Goal: Transaction & Acquisition: Subscribe to service/newsletter

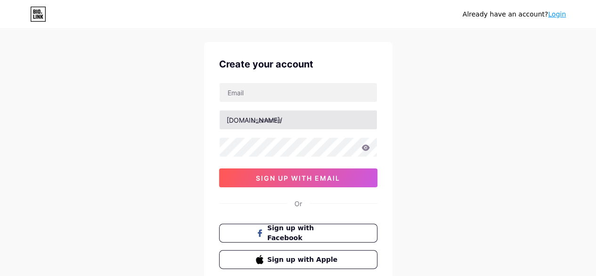
scroll to position [19, 0]
click at [237, 79] on div "Create your account [DOMAIN_NAME]/ 03AFcWeA6PZtKi3amoYhVecUlCu9FuQgo1nQ45__Dkj_…" at bounding box center [298, 162] width 189 height 242
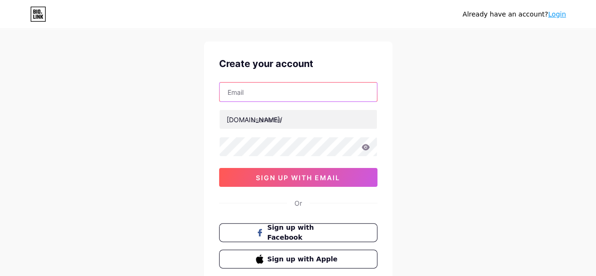
click at [247, 83] on input "text" at bounding box center [298, 92] width 157 height 19
paste input "[EMAIL_ADDRESS][DOMAIN_NAME]"
type input "[EMAIL_ADDRESS][DOMAIN_NAME]"
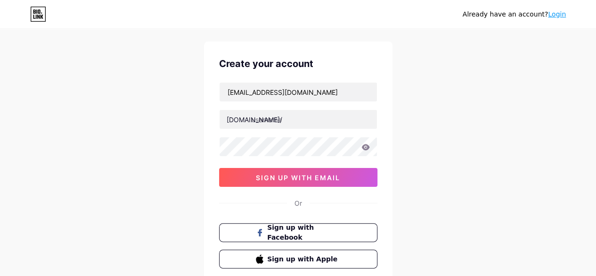
click at [286, 129] on div "[EMAIL_ADDRESS][DOMAIN_NAME] [DOMAIN_NAME]/ 03AFcWeA6PZtKi3amoYhVecUlCu9FuQgo1n…" at bounding box center [298, 134] width 158 height 105
click at [287, 114] on input "text" at bounding box center [298, 119] width 157 height 19
paste input "[PERSON_NAME]"
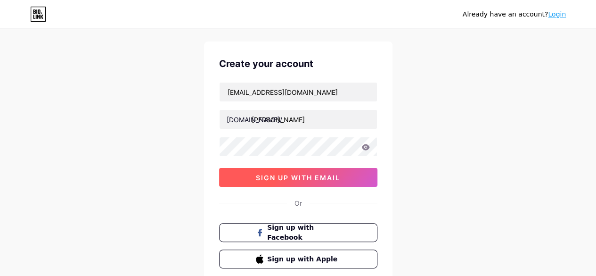
click at [272, 174] on span "sign up with email" at bounding box center [298, 178] width 84 height 8
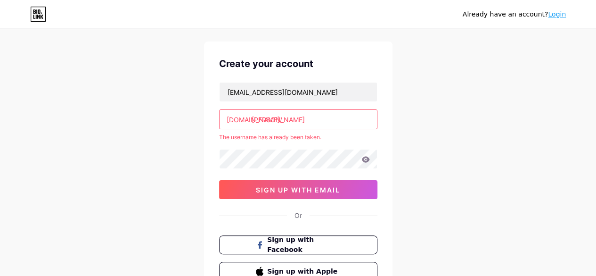
click at [301, 120] on input "[PERSON_NAME]" at bounding box center [298, 119] width 157 height 19
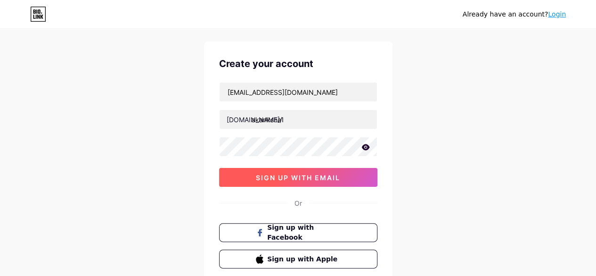
click at [297, 174] on span "sign up with email" at bounding box center [298, 178] width 84 height 8
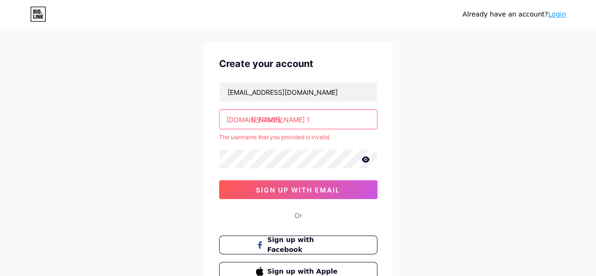
click at [283, 124] on input "[PERSON_NAME] 1" at bounding box center [298, 119] width 157 height 19
click at [290, 124] on input "akanksha1" at bounding box center [298, 119] width 157 height 19
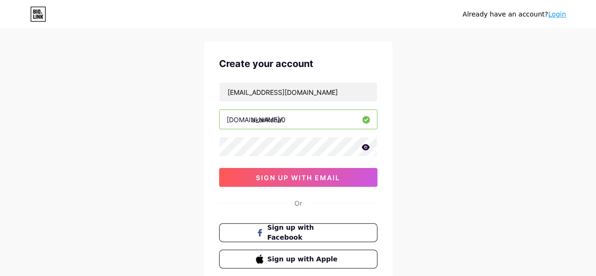
type input "akanksha0"
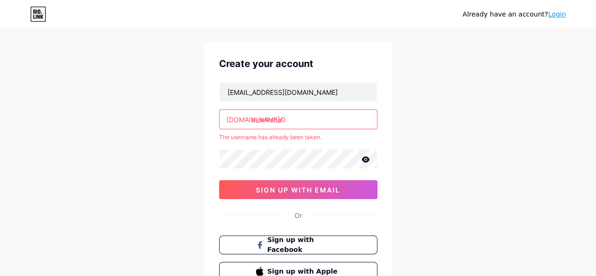
click at [293, 175] on div "[EMAIL_ADDRESS][DOMAIN_NAME] [DOMAIN_NAME]/ akanksha0 The username has already …" at bounding box center [298, 140] width 158 height 117
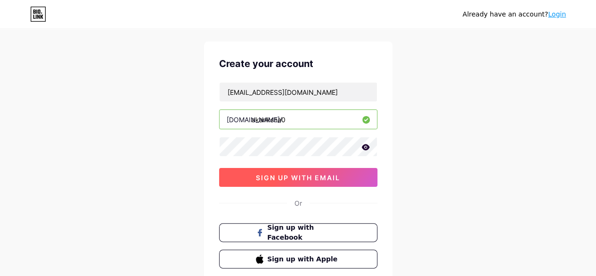
click at [289, 187] on div "Create your account [EMAIL_ADDRESS][DOMAIN_NAME] [DOMAIN_NAME]/ akanksha0 sign …" at bounding box center [298, 162] width 189 height 242
click at [297, 179] on span "sign up with email" at bounding box center [298, 178] width 84 height 8
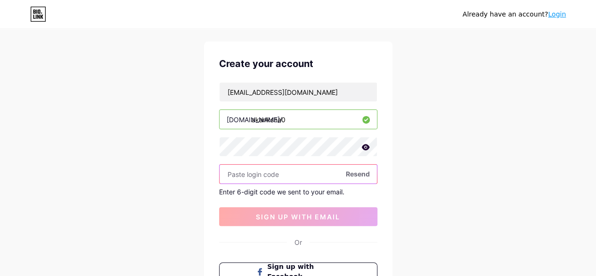
paste input "496551"
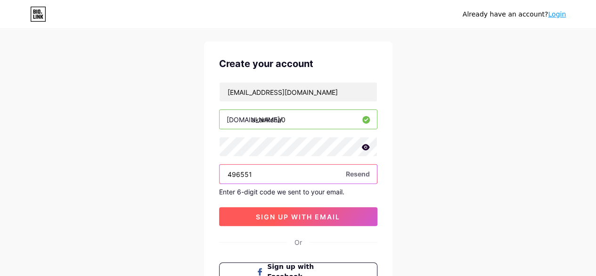
type input "496551"
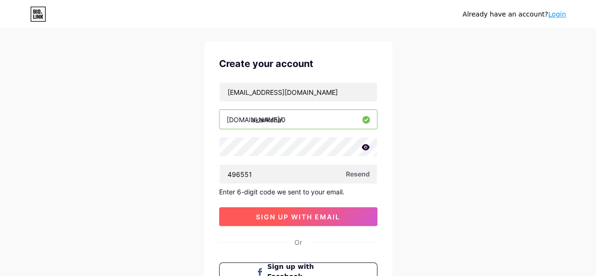
click at [255, 219] on button "sign up with email" at bounding box center [298, 216] width 158 height 19
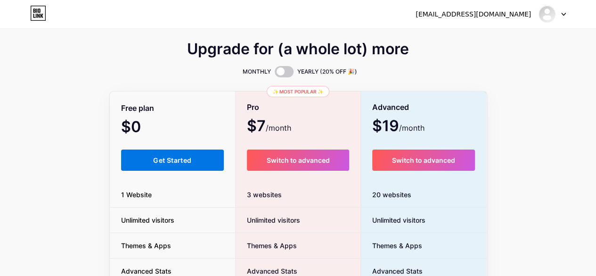
click at [195, 149] on button "Get Started" at bounding box center [172, 159] width 103 height 21
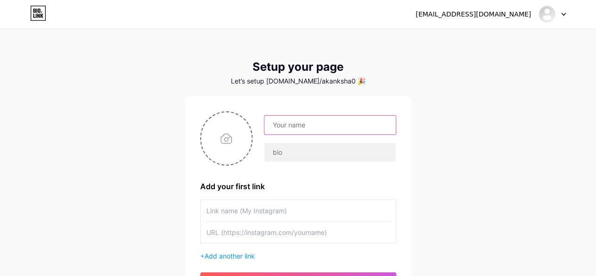
click at [289, 119] on input "text" at bounding box center [329, 125] width 131 height 19
paste input "Wired LLC"
type input "Wired LLC"
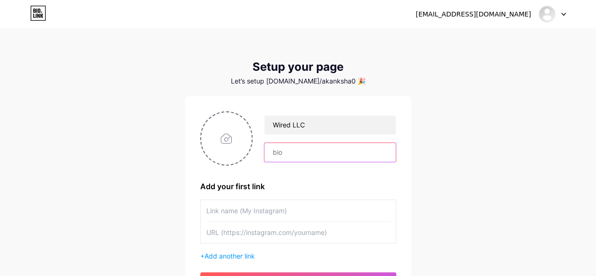
click at [276, 144] on input "text" at bounding box center [329, 152] width 131 height 19
paste input "Address: [STREET_ADDRESS] Phone: [PHONE_NUMBER] Company Email: [EMAIL_ADDRESS][…"
type input "Address: [STREET_ADDRESS] Phone: [PHONE_NUMBER] Company Email: [EMAIL_ADDRESS][…"
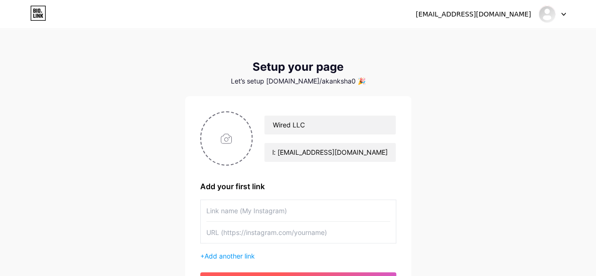
scroll to position [0, 0]
click at [259, 227] on input "text" at bounding box center [299, 232] width 184 height 21
paste input "[URL][DOMAIN_NAME]"
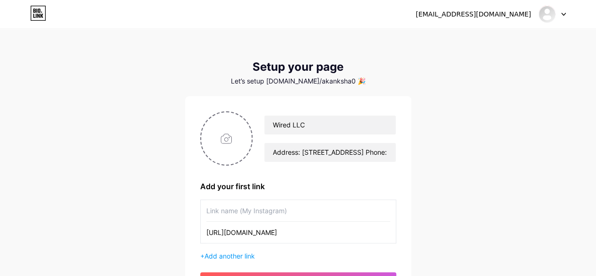
type input "[URL][DOMAIN_NAME]"
click at [259, 215] on input "text" at bounding box center [299, 210] width 184 height 21
type input "Website"
click at [232, 153] on input "file" at bounding box center [226, 138] width 51 height 52
type input "C:\fakepath\wired-sc-logo-myrtle-beach-electrician-300x138-1.jpg"
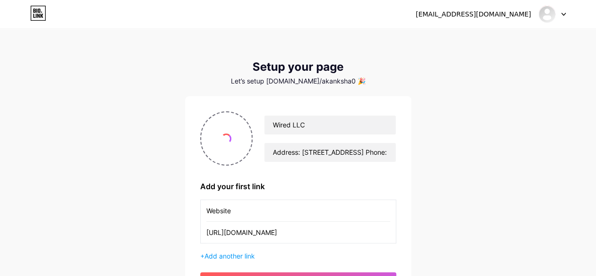
scroll to position [97, 0]
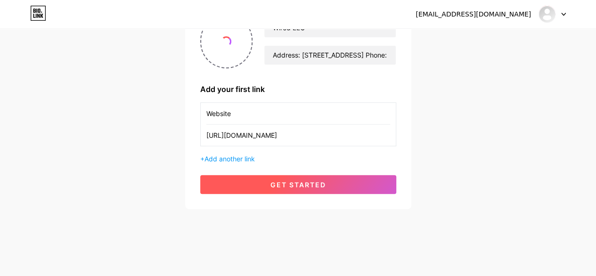
click at [346, 178] on button "get started" at bounding box center [298, 184] width 196 height 19
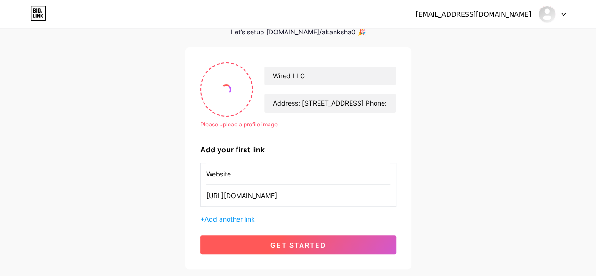
scroll to position [47, 0]
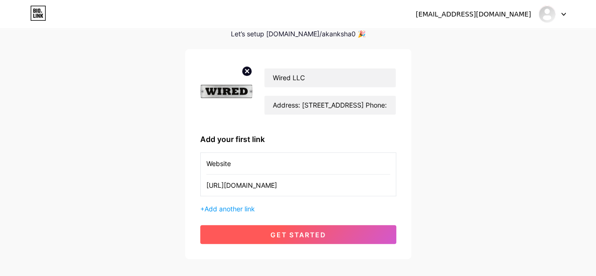
click at [342, 238] on button "get started" at bounding box center [298, 234] width 196 height 19
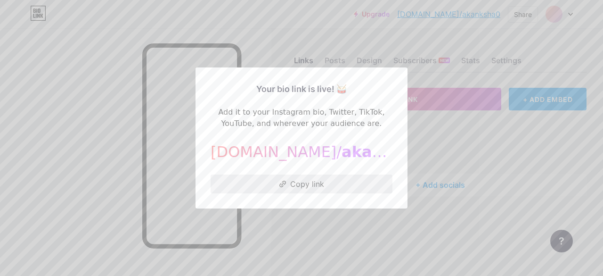
click at [314, 192] on button "Copy link" at bounding box center [302, 183] width 182 height 19
